Goal: Transaction & Acquisition: Purchase product/service

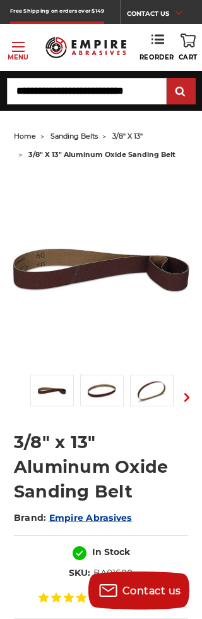
select select
